Goal: Information Seeking & Learning: Learn about a topic

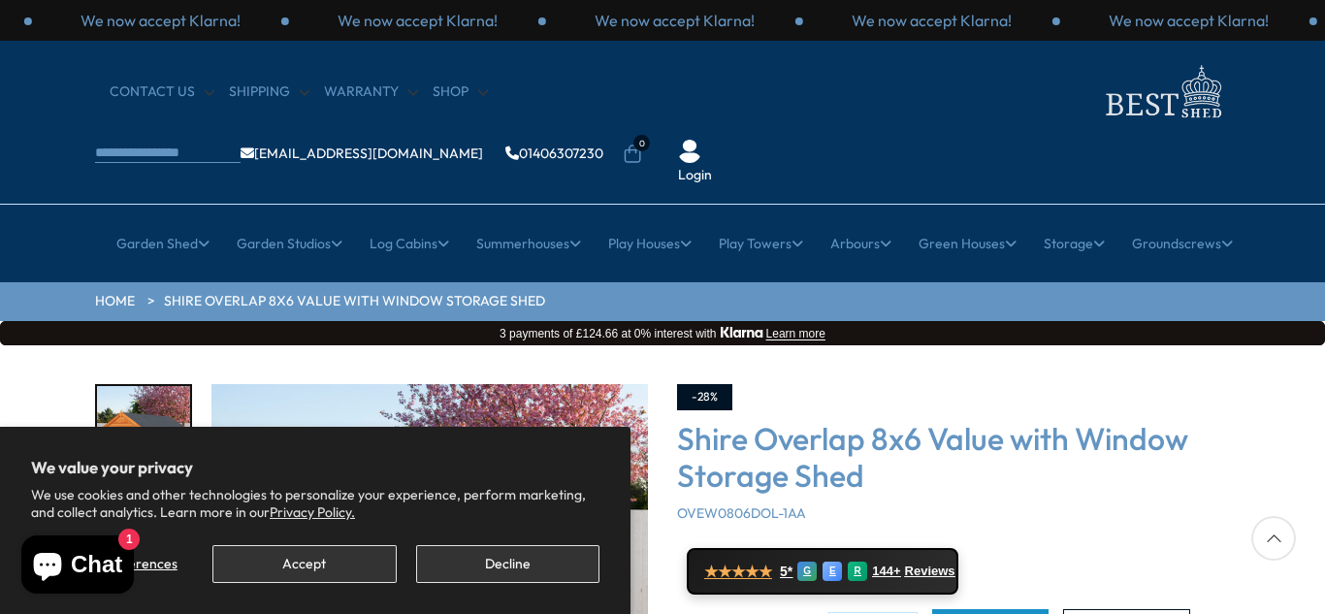
click at [517, 569] on button "Decline" at bounding box center [507, 564] width 183 height 38
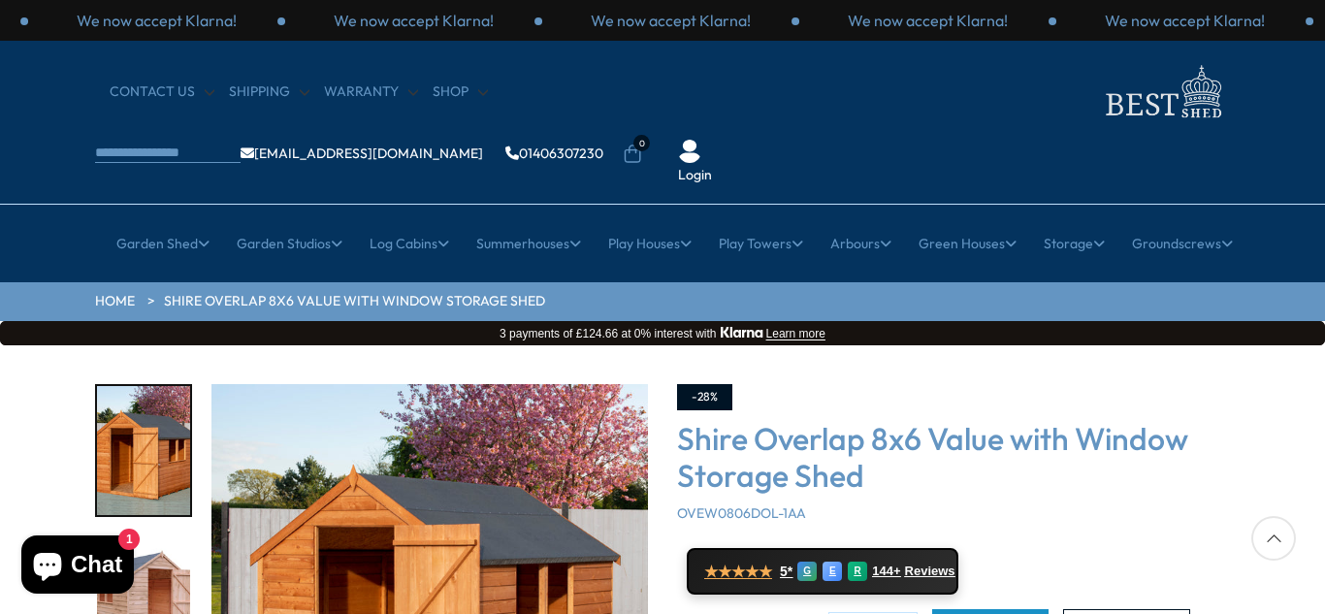
drag, startPoint x: 1321, startPoint y: 73, endPoint x: 1321, endPoint y: 106, distance: 33.0
click at [1320, 101] on div "CONTACT US Shipping Warranty Shop [EMAIL_ADDRESS][DOMAIN_NAME] 01406307230 0 Lo…" at bounding box center [662, 123] width 1325 height 164
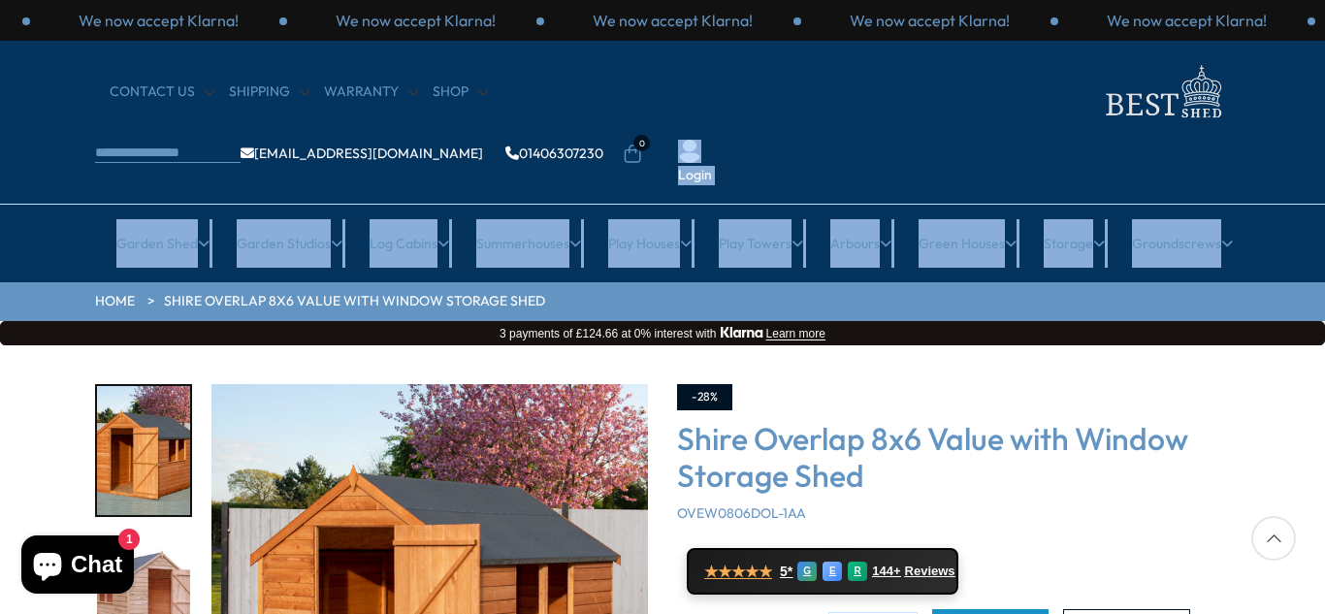
drag, startPoint x: 1316, startPoint y: 98, endPoint x: 1324, endPoint y: 182, distance: 84.7
click at [1324, 182] on header "We now accept Klarna! We now accept Klarna! We now accept Klarna! We now accept…" at bounding box center [662, 141] width 1325 height 282
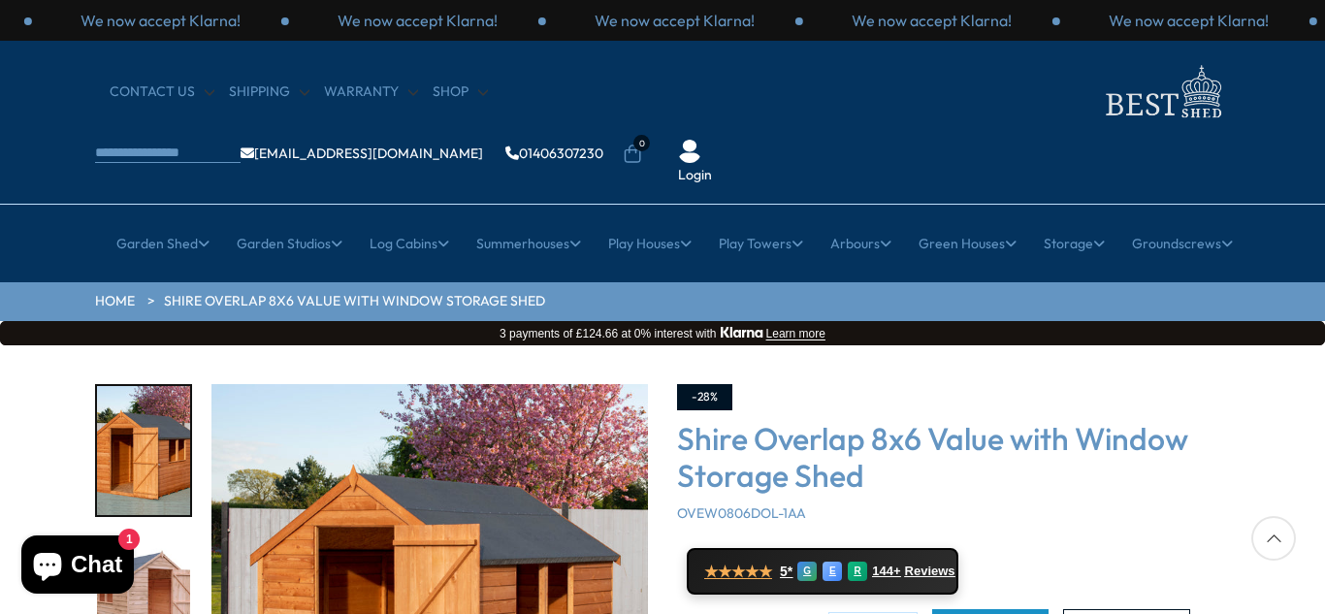
click at [1275, 538] on div at bounding box center [1273, 538] width 45 height 45
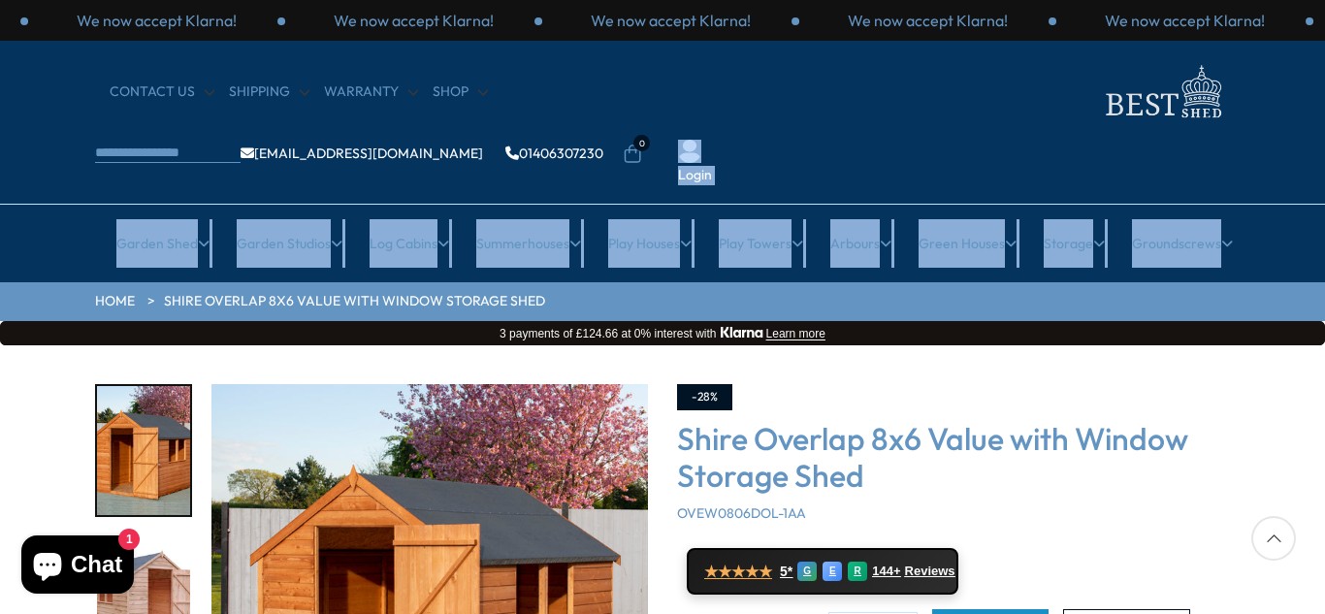
drag, startPoint x: 1321, startPoint y: 115, endPoint x: 1324, endPoint y: 189, distance: 73.8
click at [1324, 189] on header "We now accept Klarna! We now accept Klarna! We now accept Klarna! We now accept…" at bounding box center [662, 141] width 1325 height 282
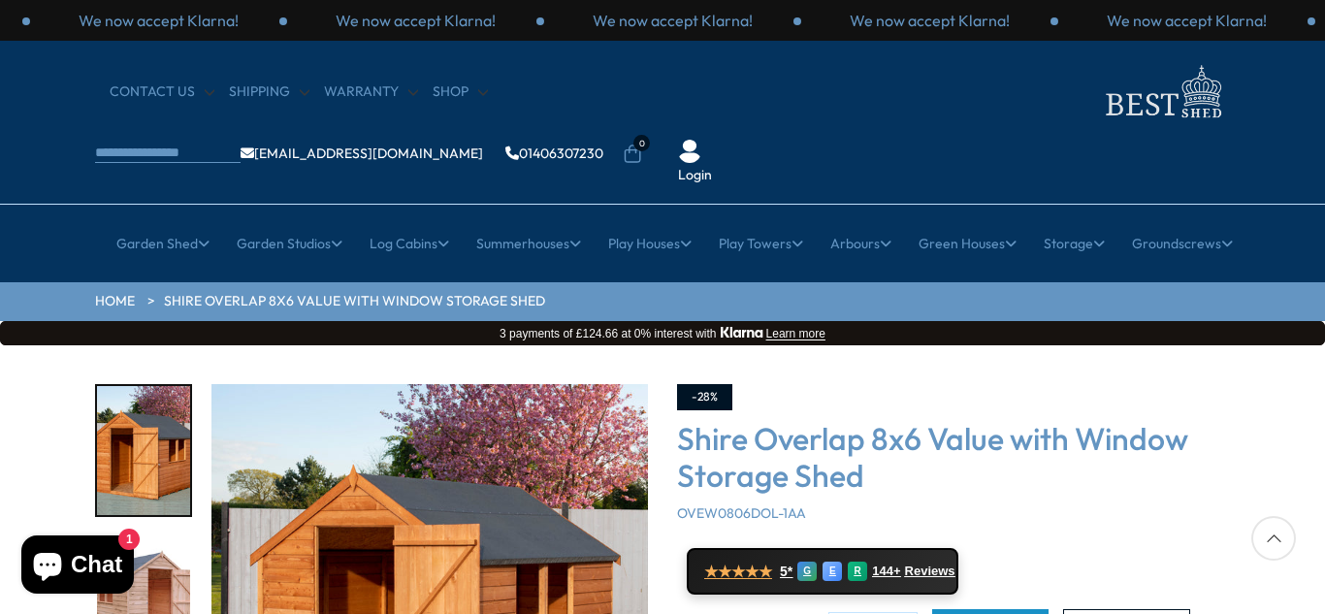
drag, startPoint x: 1219, startPoint y: 313, endPoint x: 1268, endPoint y: 374, distance: 78.0
drag, startPoint x: 1268, startPoint y: 374, endPoint x: 1159, endPoint y: 487, distance: 156.4
click at [1159, 487] on div "-28% Shire Overlap 8x6 Value with Window Storage Shed OVEW0806DOL-1AA ★★★★★ 5* …" at bounding box center [953, 589] width 553 height 411
click at [1275, 536] on div at bounding box center [1273, 538] width 45 height 45
click at [445, 538] on img "1 / 12" at bounding box center [429, 602] width 436 height 436
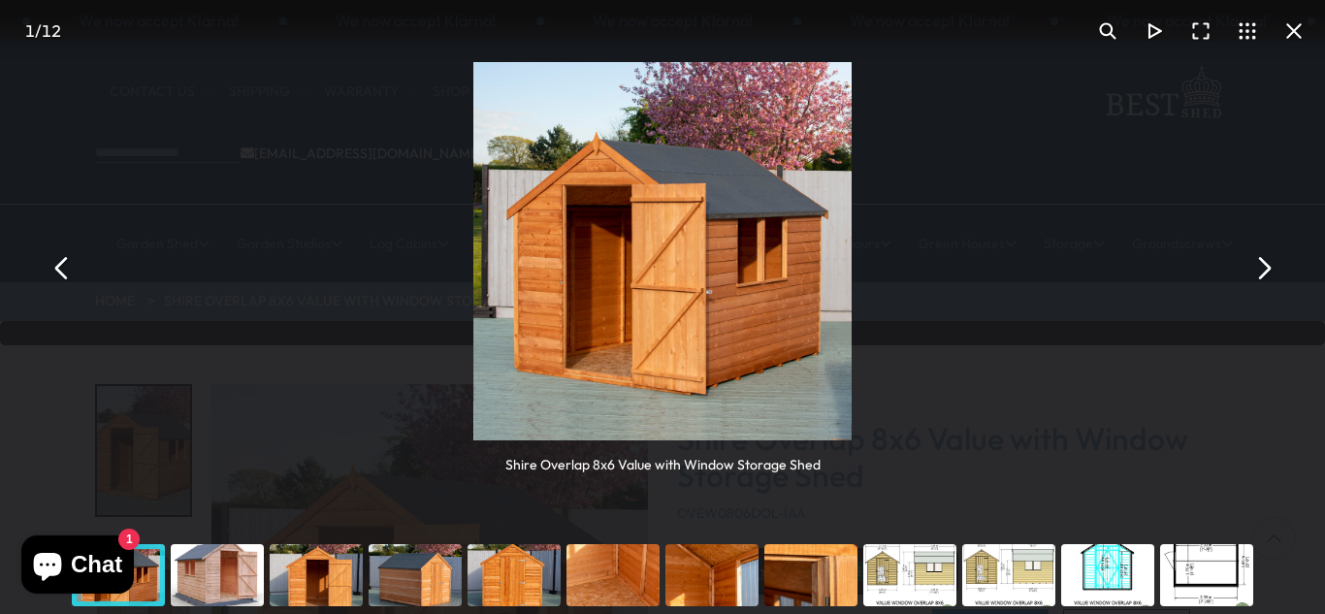
click at [1267, 266] on button "You can close this modal content with the ESC key" at bounding box center [1263, 268] width 47 height 47
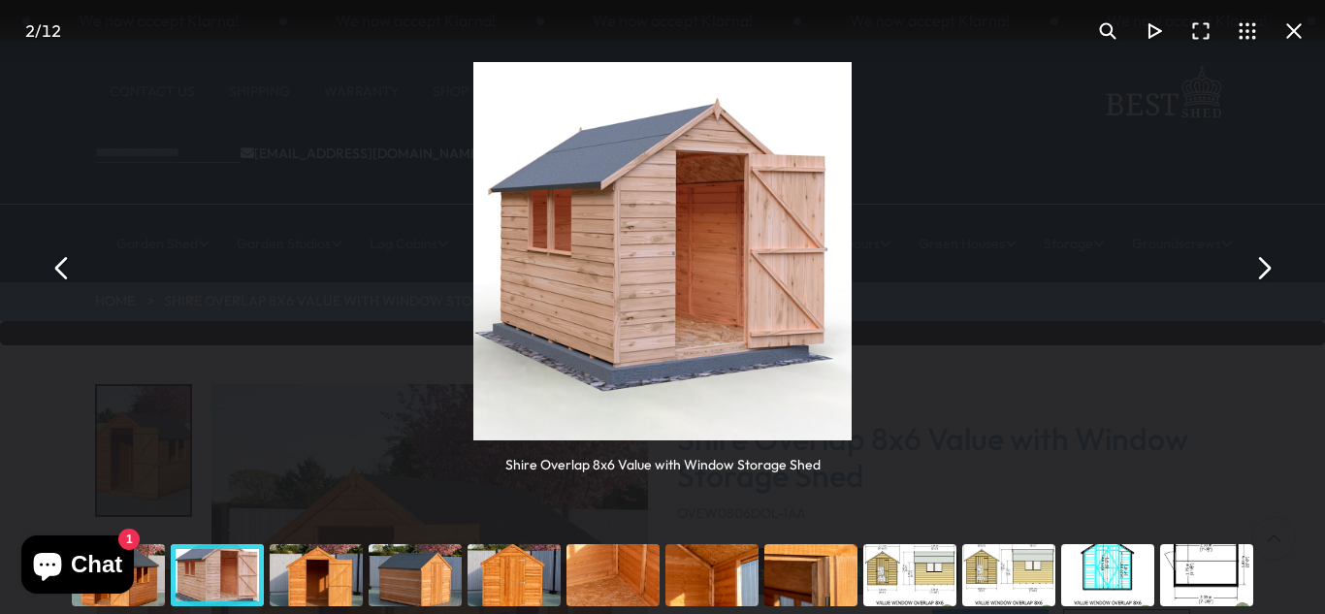
click at [1267, 266] on button "You can close this modal content with the ESC key" at bounding box center [1263, 268] width 47 height 47
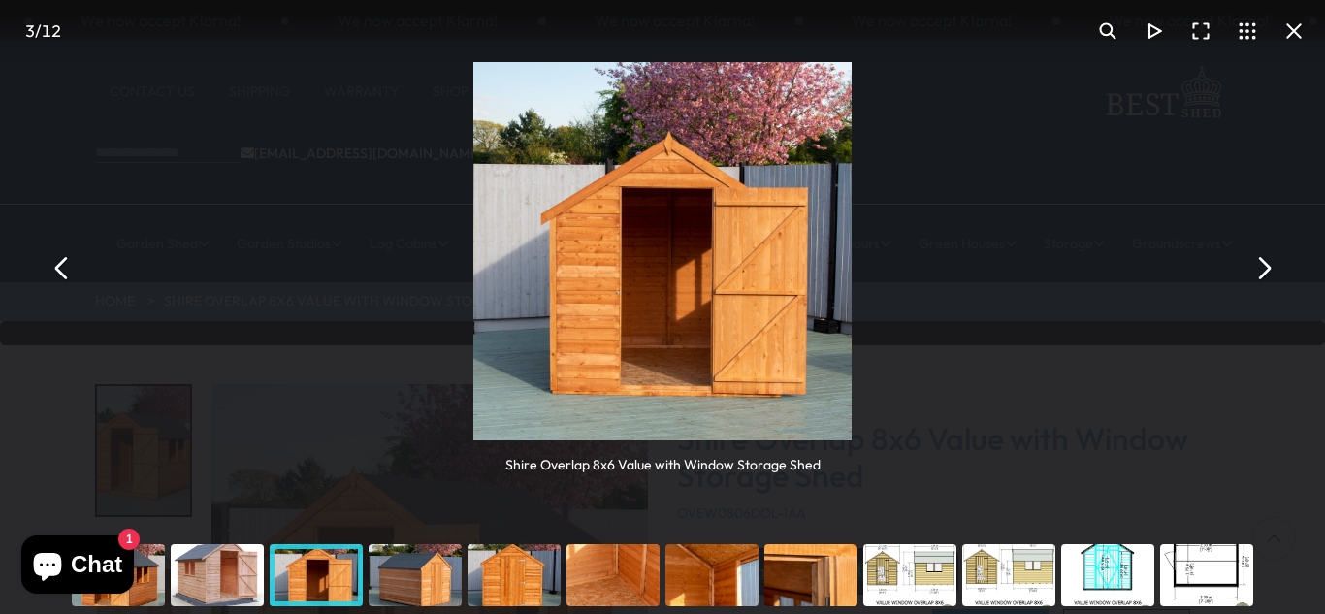
click at [1262, 264] on button "You can close this modal content with the ESC key" at bounding box center [1263, 268] width 47 height 47
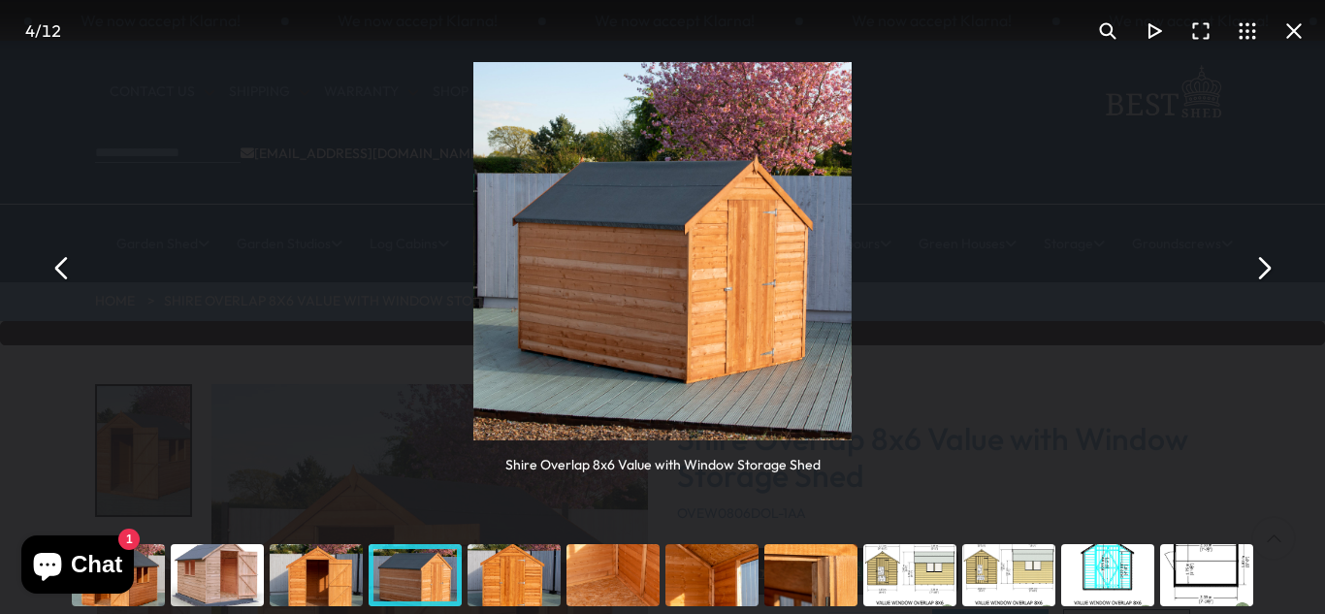
click at [1262, 264] on button "You can close this modal content with the ESC key" at bounding box center [1263, 268] width 47 height 47
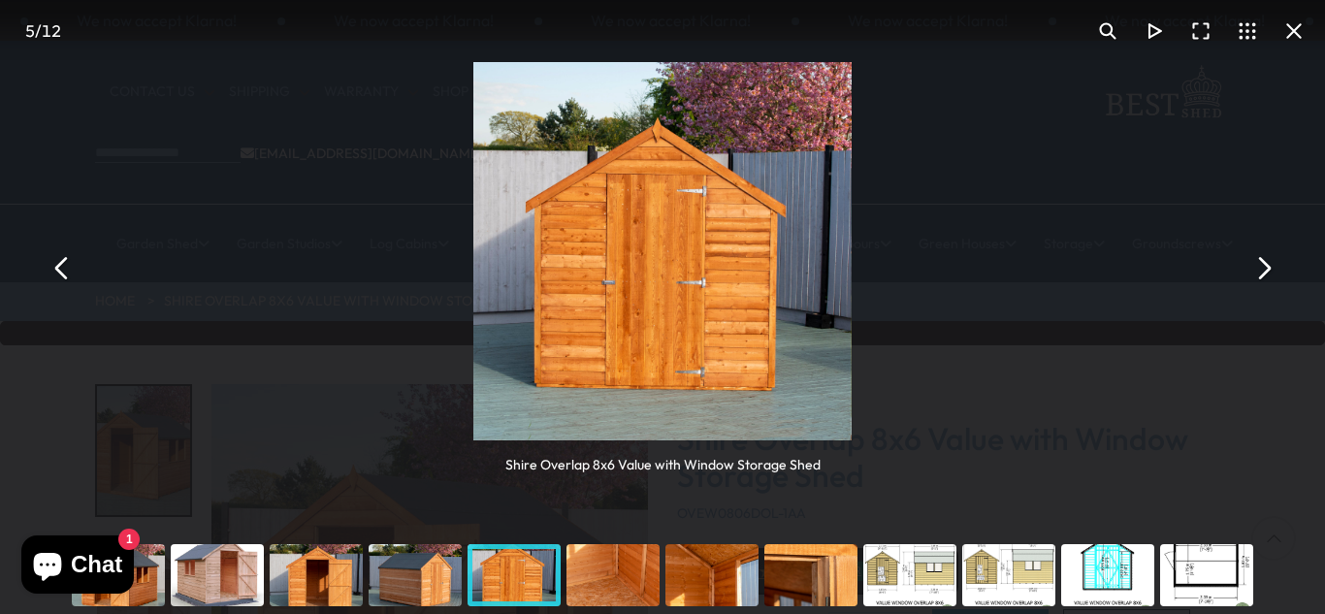
click at [1263, 272] on button "You can close this modal content with the ESC key" at bounding box center [1263, 268] width 47 height 47
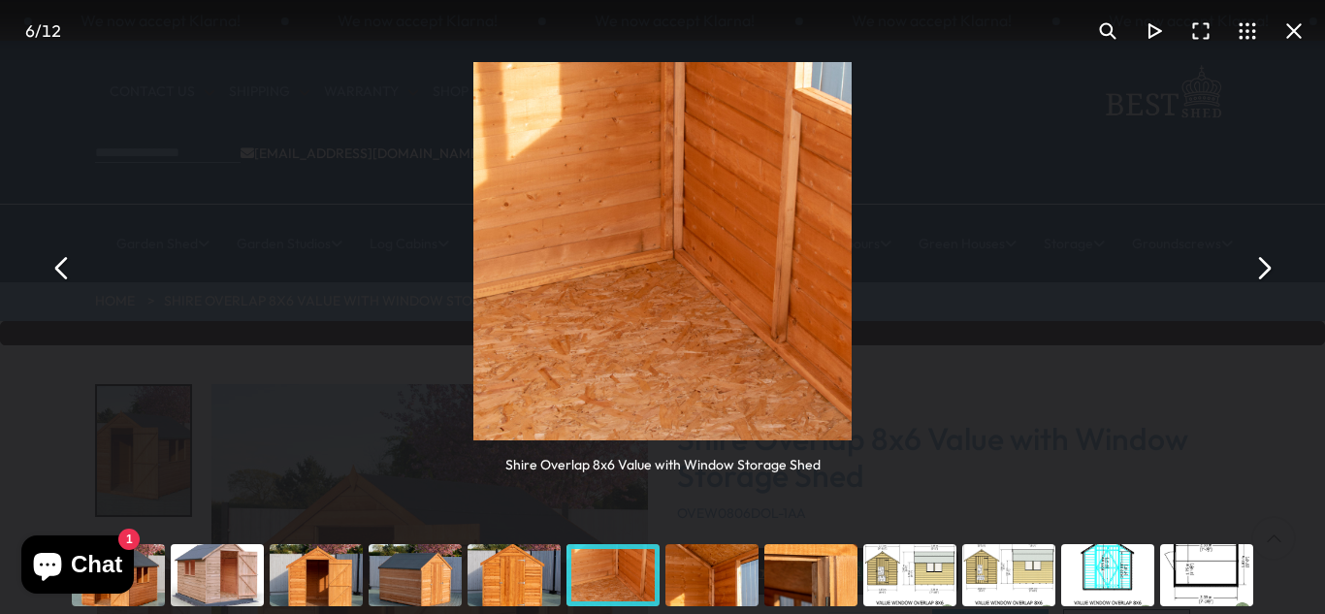
click at [1272, 271] on button "You can close this modal content with the ESC key" at bounding box center [1263, 268] width 47 height 47
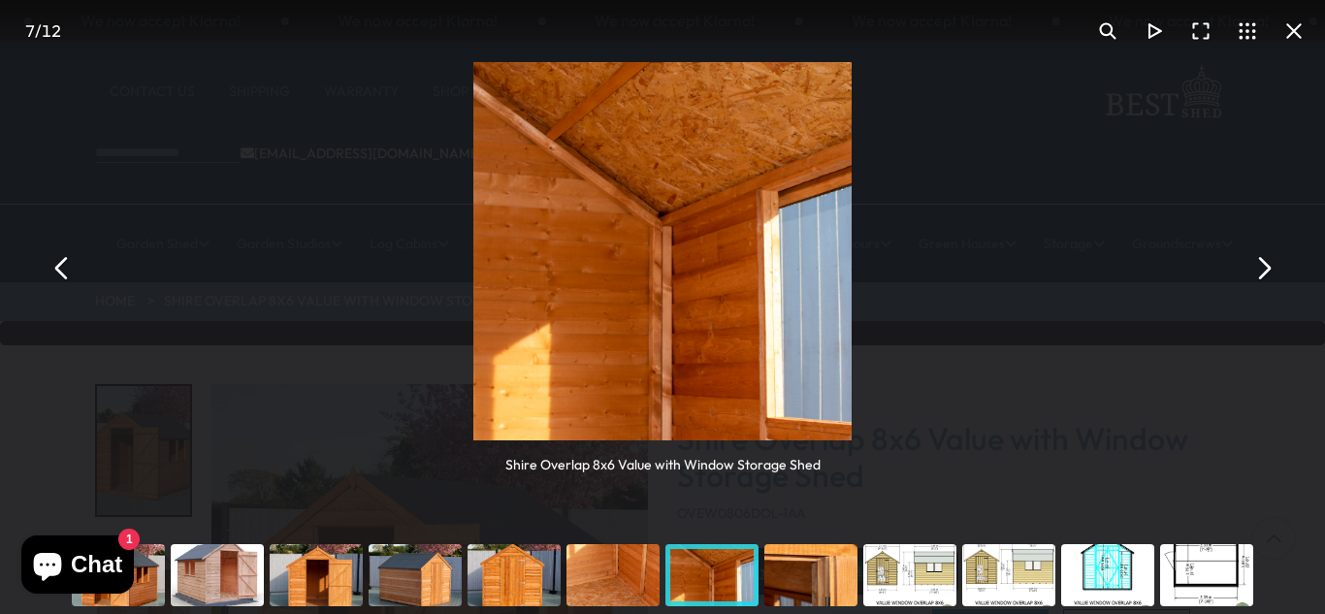
click at [1268, 270] on button "You can close this modal content with the ESC key" at bounding box center [1263, 268] width 47 height 47
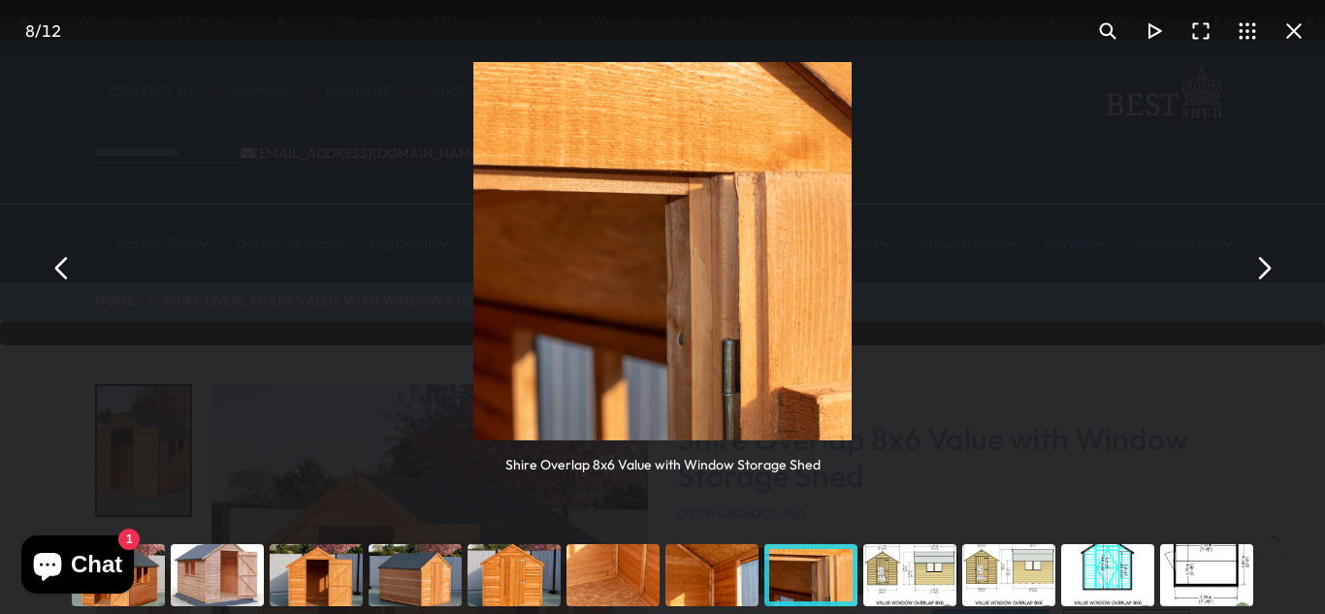
click at [1268, 270] on button "You can close this modal content with the ESC key" at bounding box center [1263, 268] width 47 height 47
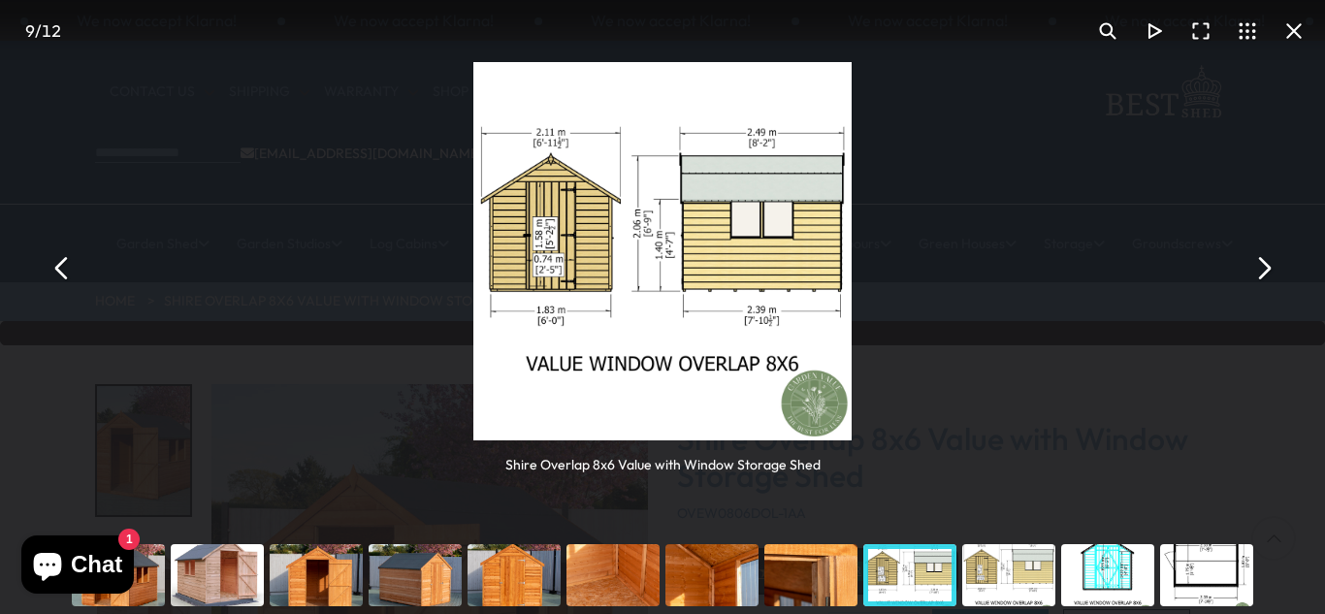
click at [1268, 270] on button "You can close this modal content with the ESC key" at bounding box center [1263, 268] width 47 height 47
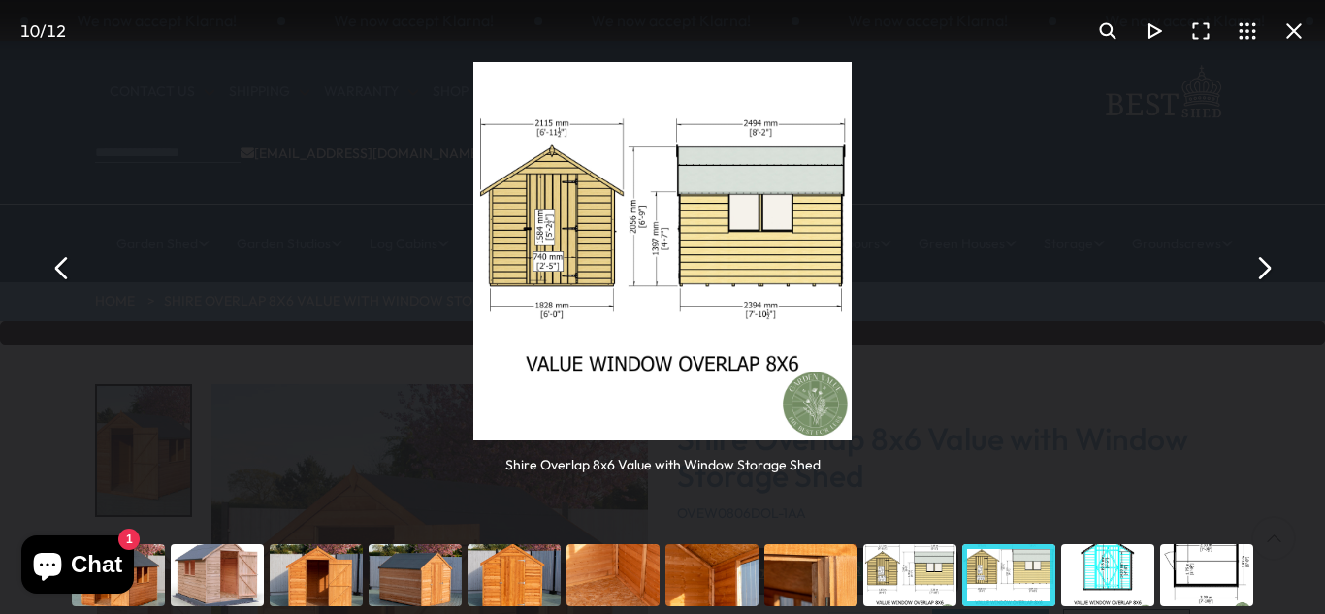
click at [1268, 267] on button "You can close this modal content with the ESC key" at bounding box center [1263, 268] width 47 height 47
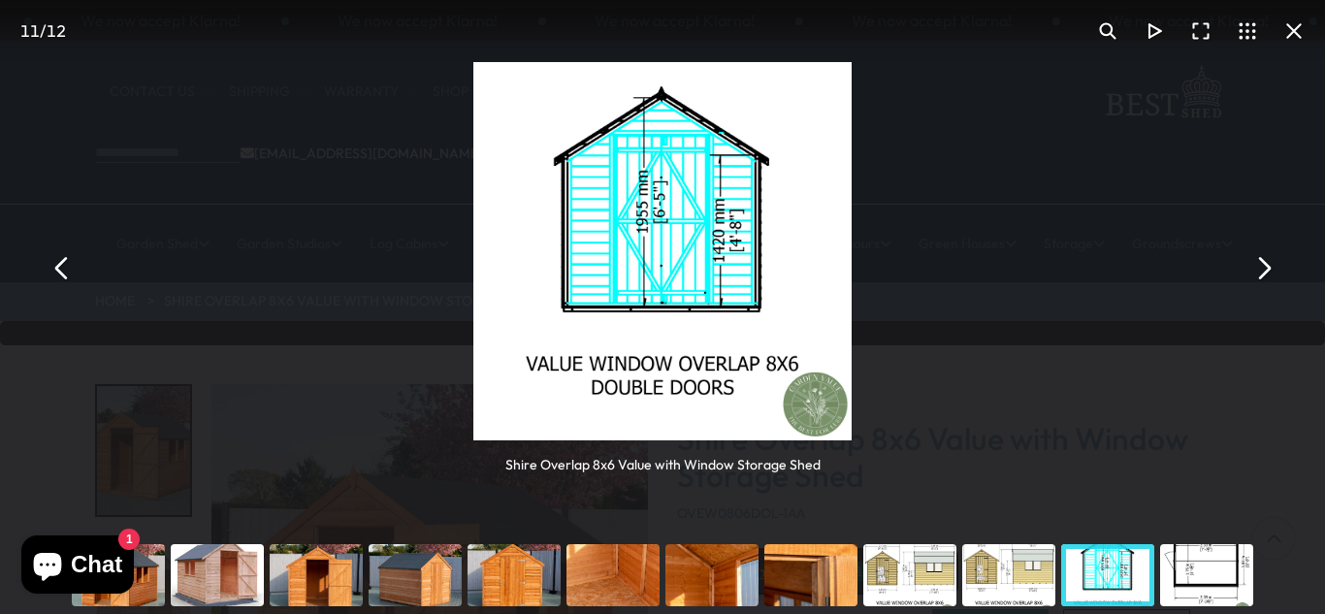
click at [1267, 267] on button "You can close this modal content with the ESC key" at bounding box center [1263, 268] width 47 height 47
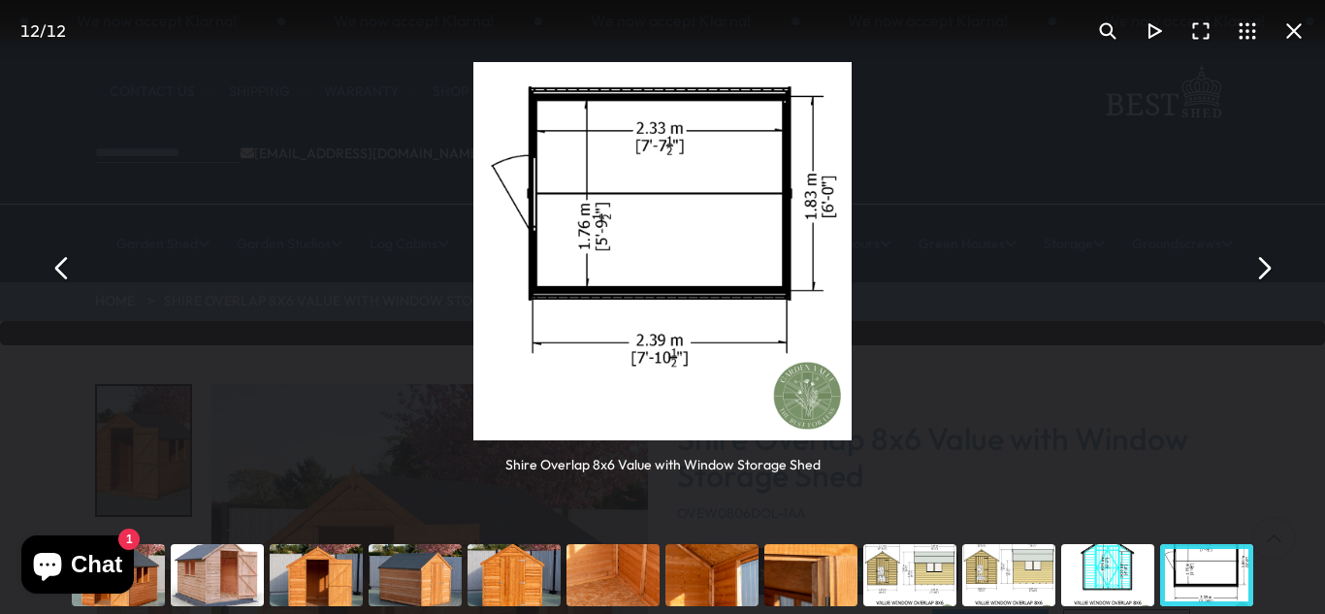
click at [1267, 267] on button "You can close this modal content with the ESC key" at bounding box center [1263, 268] width 47 height 47
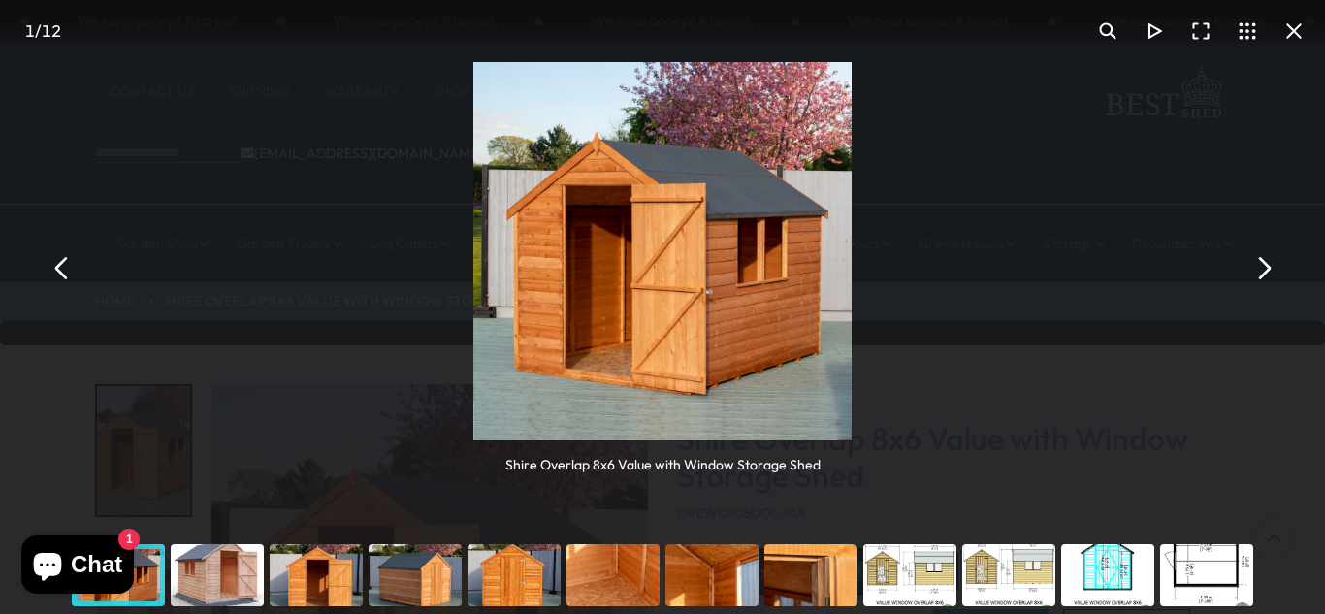
click at [1267, 267] on button "You can close this modal content with the ESC key" at bounding box center [1263, 268] width 47 height 47
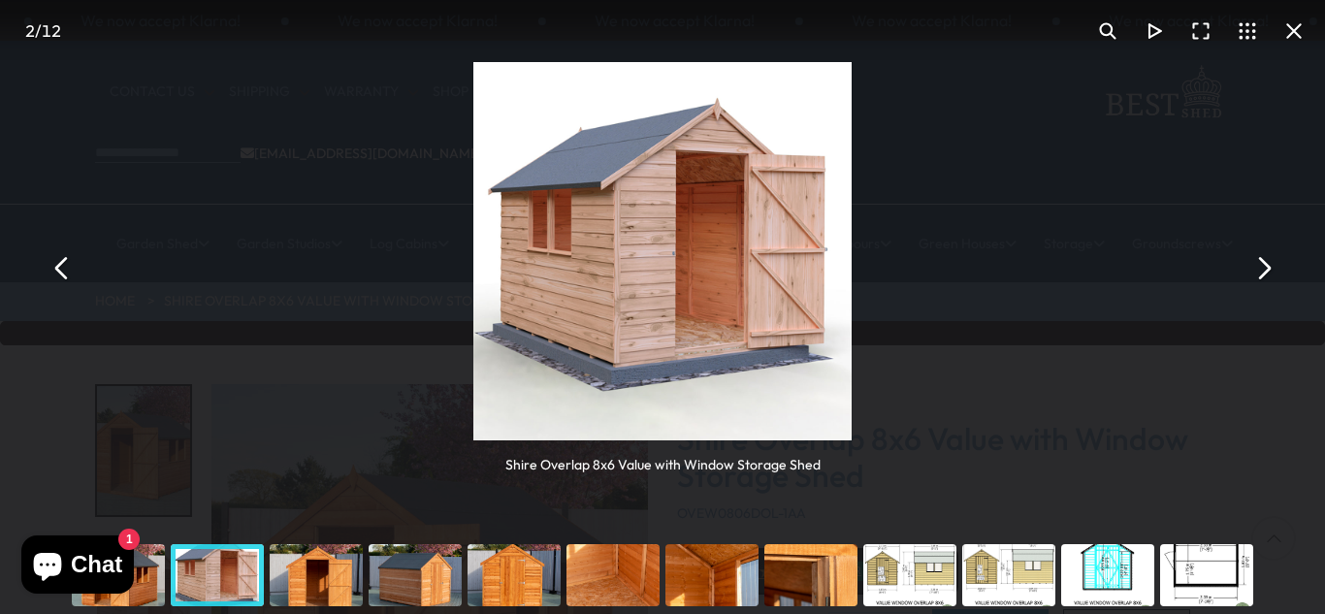
click at [1267, 267] on button "You can close this modal content with the ESC key" at bounding box center [1263, 268] width 47 height 47
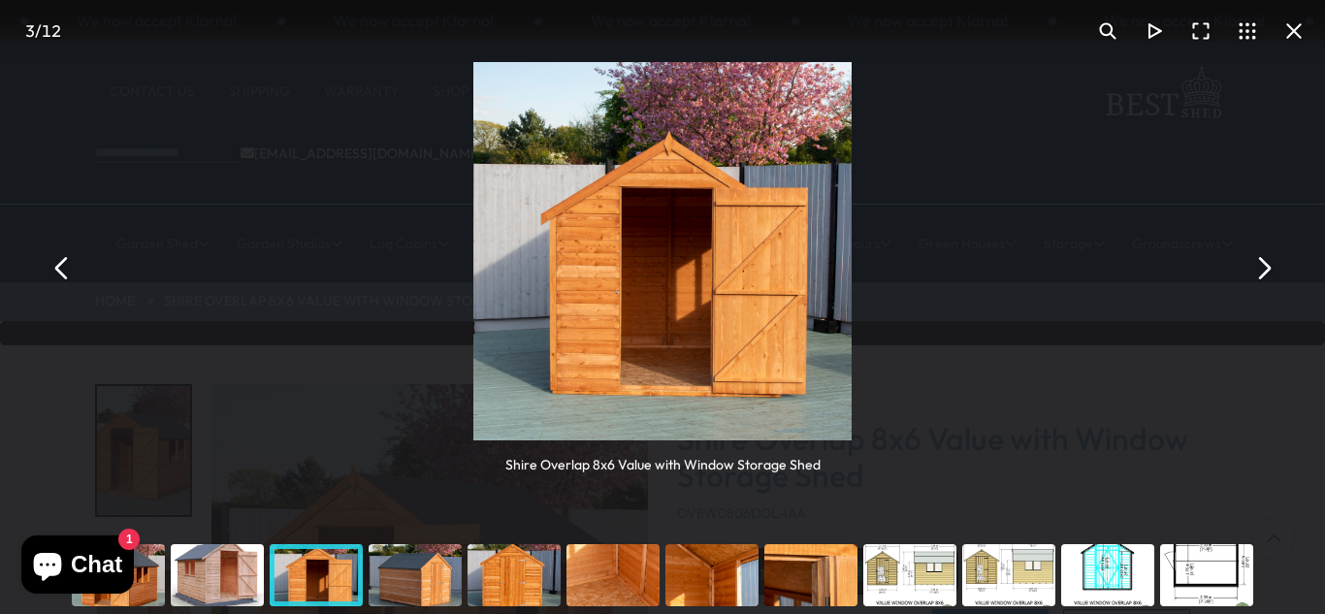
drag, startPoint x: 1267, startPoint y: 267, endPoint x: 1276, endPoint y: 246, distance: 22.2
click at [1276, 246] on div "Shire Overlap 8x6 Value with Window Storage Shed Shire Overlap 8x6 Value with W…" at bounding box center [662, 268] width 1325 height 536
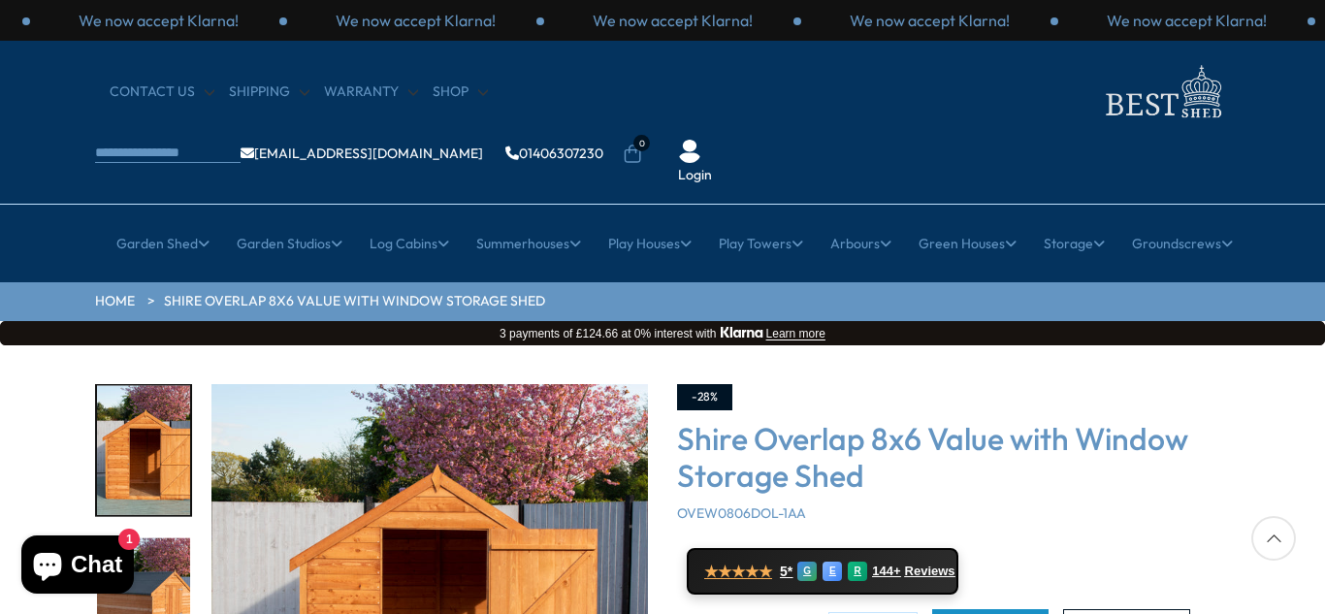
drag, startPoint x: 1323, startPoint y: 69, endPoint x: 1324, endPoint y: 106, distance: 36.9
click at [1324, 105] on div "CONTACT US Shipping Warranty Shop [EMAIL_ADDRESS][DOMAIN_NAME] 01406307230 0 Lo…" at bounding box center [662, 123] width 1325 height 164
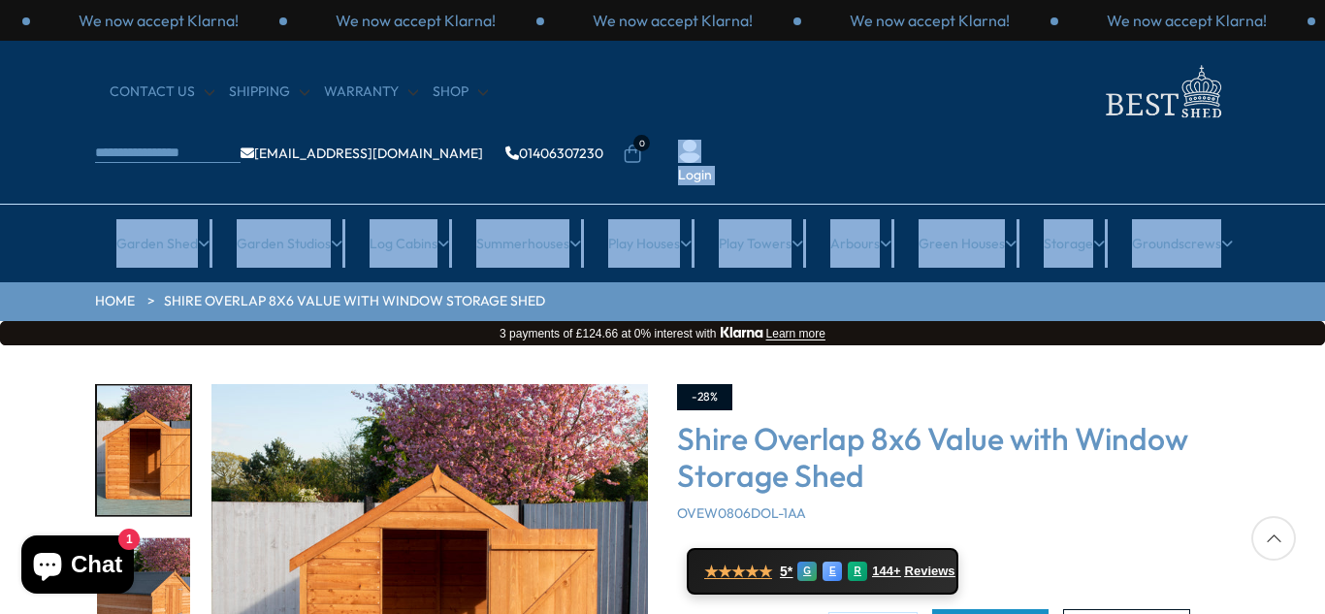
drag, startPoint x: 1323, startPoint y: 134, endPoint x: 1324, endPoint y: 192, distance: 58.2
click at [1324, 191] on header "We now accept Klarna! We now accept Klarna! We now accept Klarna! We now accept…" at bounding box center [662, 141] width 1325 height 282
